Goal: Find specific page/section

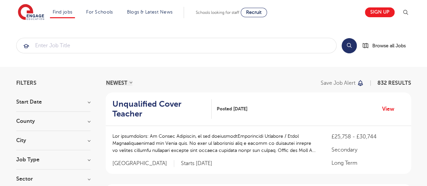
scroll to position [0, 0]
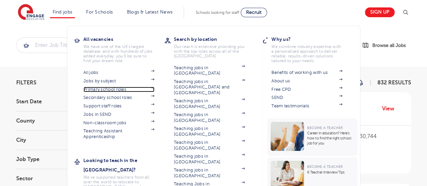
click at [114, 87] on link "Primary school roles" at bounding box center [118, 89] width 71 height 5
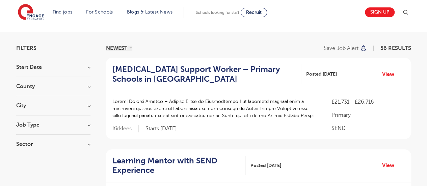
scroll to position [35, 0]
click at [86, 86] on h3 "County" at bounding box center [53, 85] width 74 height 5
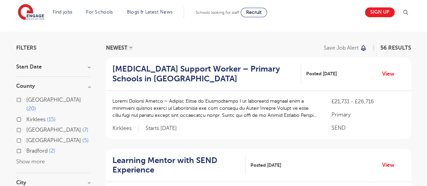
click at [26, 125] on label "[GEOGRAPHIC_DATA] 7" at bounding box center [57, 129] width 62 height 9
click at [26, 127] on input "[GEOGRAPHIC_DATA] 7" at bounding box center [28, 129] width 4 height 4
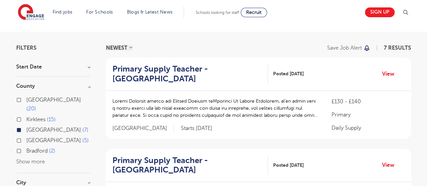
click at [19, 136] on div "[GEOGRAPHIC_DATA] 5" at bounding box center [53, 141] width 74 height 10
click at [89, 85] on h3 "County" at bounding box center [53, 85] width 74 height 5
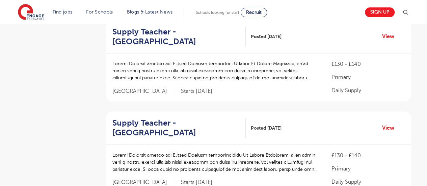
scroll to position [314, 0]
